Goal: Transaction & Acquisition: Subscribe to service/newsletter

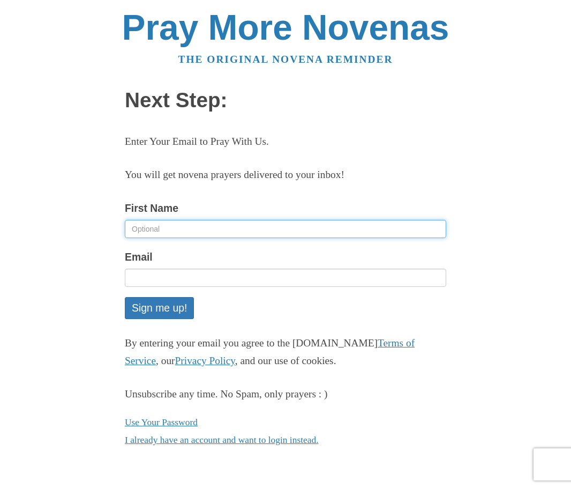
click at [171, 230] on input "First Name" at bounding box center [286, 229] width 322 height 18
type input "[PERSON_NAME]"
type input "[EMAIL_ADDRESS][DOMAIN_NAME]"
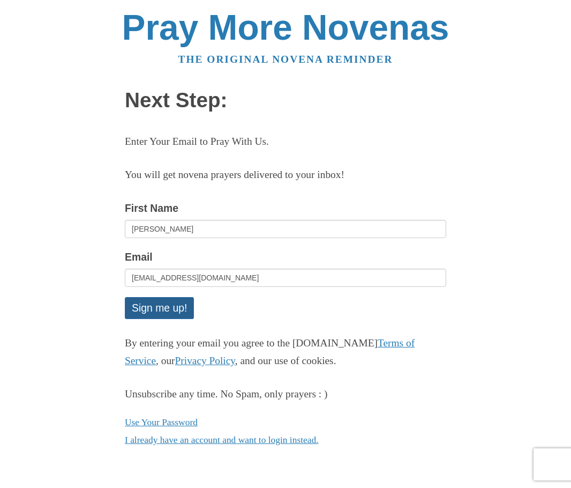
click at [181, 305] on button "Sign me up!" at bounding box center [159, 308] width 69 height 22
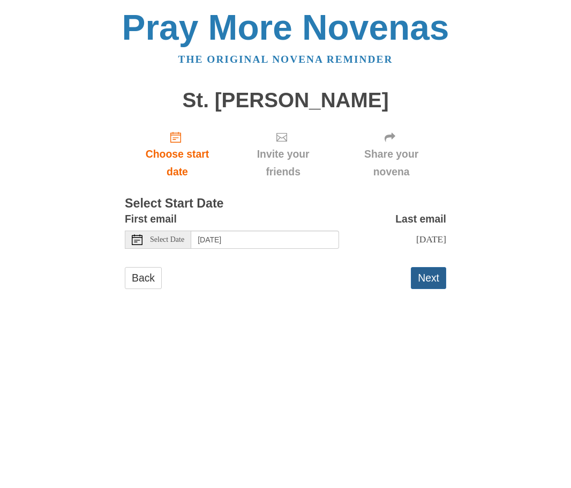
click at [427, 277] on button "Next" at bounding box center [428, 278] width 35 height 22
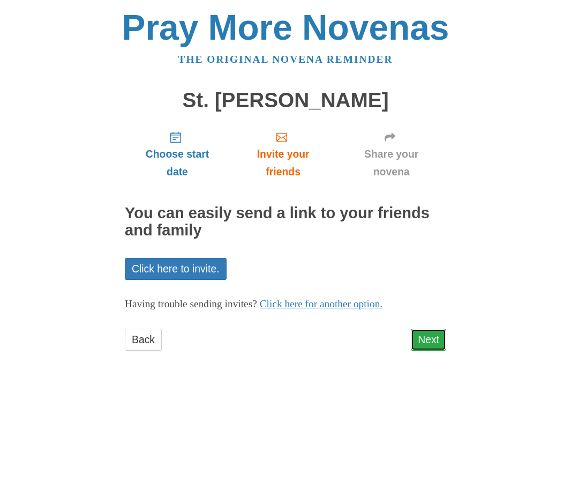
click at [429, 335] on link "Next" at bounding box center [428, 339] width 35 height 22
